Goal: Book appointment/travel/reservation

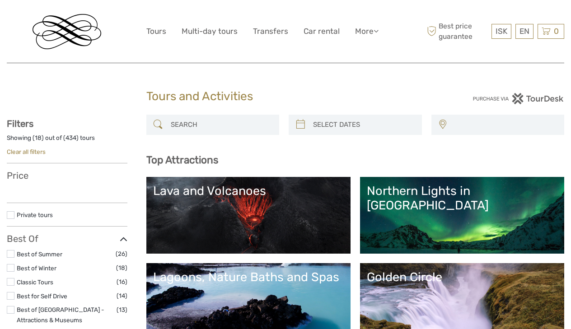
select select
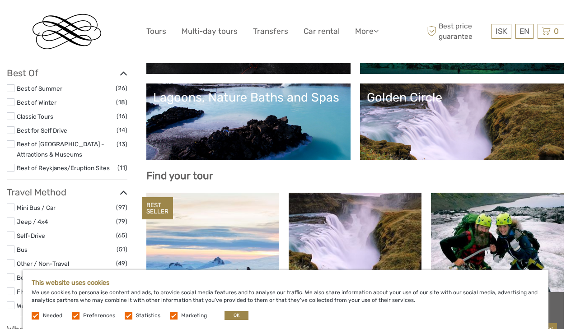
scroll to position [181, 0]
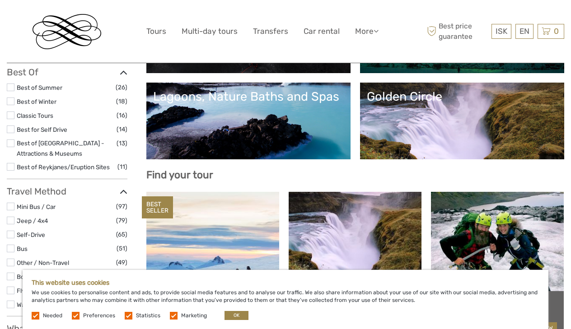
click at [172, 317] on label at bounding box center [174, 316] width 8 height 8
click at [0, 0] on input "checkbox" at bounding box center [0, 0] width 0 height 0
click at [128, 317] on label at bounding box center [129, 316] width 8 height 8
click at [0, 0] on input "checkbox" at bounding box center [0, 0] width 0 height 0
click at [79, 315] on label at bounding box center [76, 316] width 8 height 8
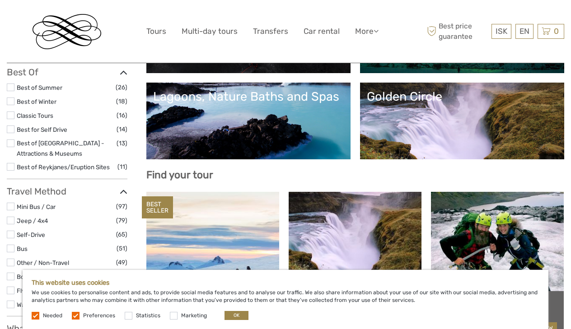
click at [0, 0] on input "checkbox" at bounding box center [0, 0] width 0 height 0
click at [36, 316] on label at bounding box center [36, 316] width 8 height 8
click at [229, 316] on button "OK" at bounding box center [236, 315] width 24 height 9
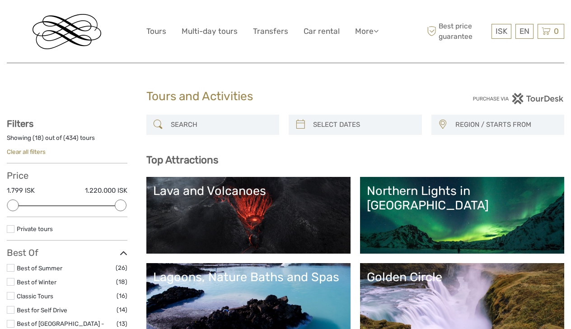
scroll to position [0, 0]
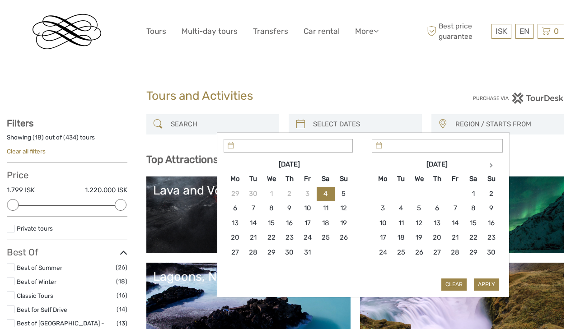
type input "[DATE]"
click at [332, 122] on input "search" at bounding box center [363, 125] width 108 height 16
type input "[DATE]"
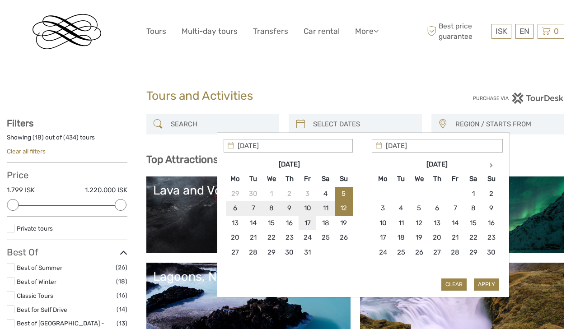
type input "[DATE]"
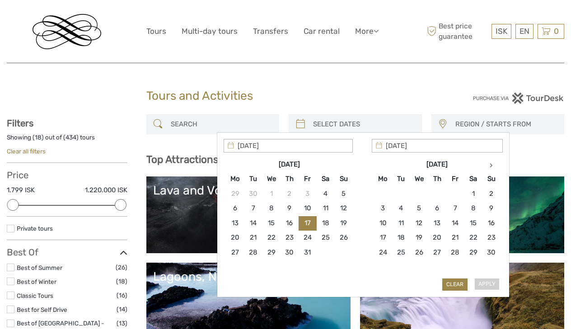
type input "[DATE]"
click at [486, 282] on button "Apply" at bounding box center [486, 285] width 25 height 12
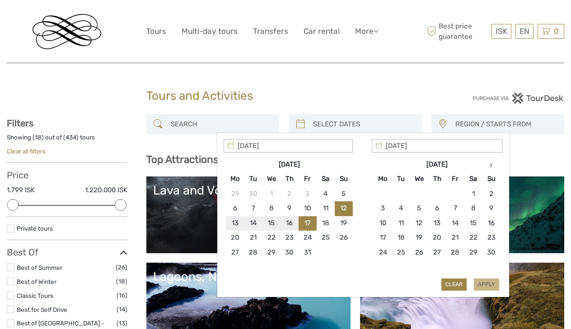
type input "[DATE] - [DATE]"
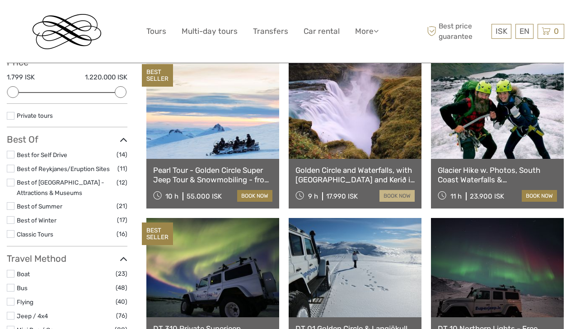
scroll to position [139, 0]
